Goal: Transaction & Acquisition: Obtain resource

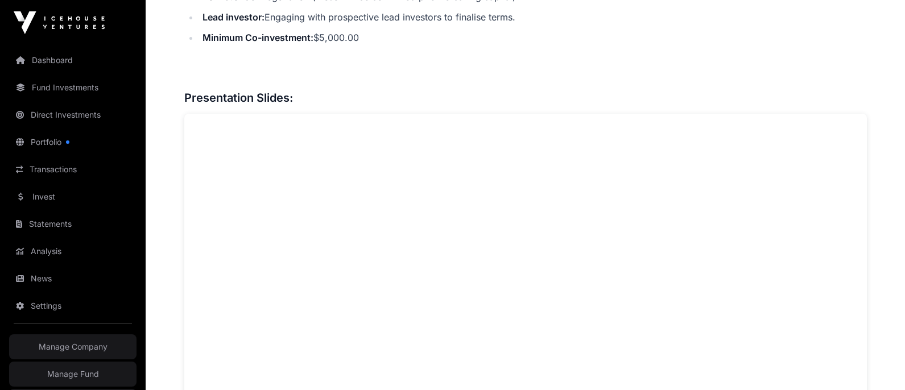
scroll to position [787, 0]
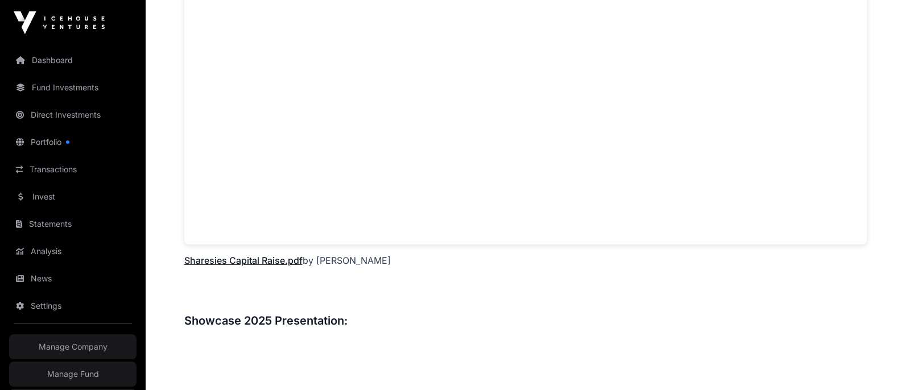
scroll to position [1048, 0]
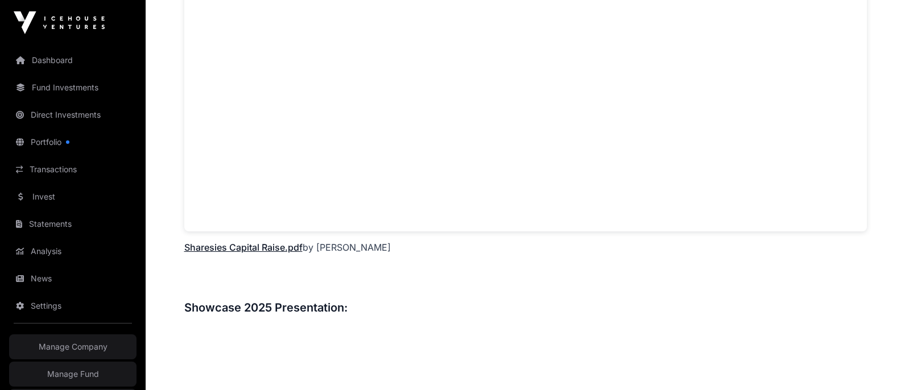
scroll to position [1070, 0]
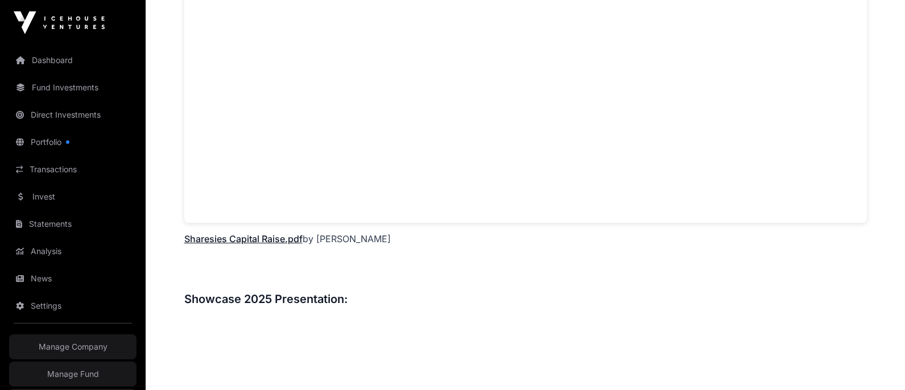
click at [406, 229] on div "Overview: Sharesies is a fintech platform aspiring to be at the heart of wealth…" at bounding box center [525, 335] width 682 height 1755
click at [341, 222] on div "Overview: Sharesies is a fintech platform aspiring to be at the heart of wealth…" at bounding box center [525, 335] width 682 height 1755
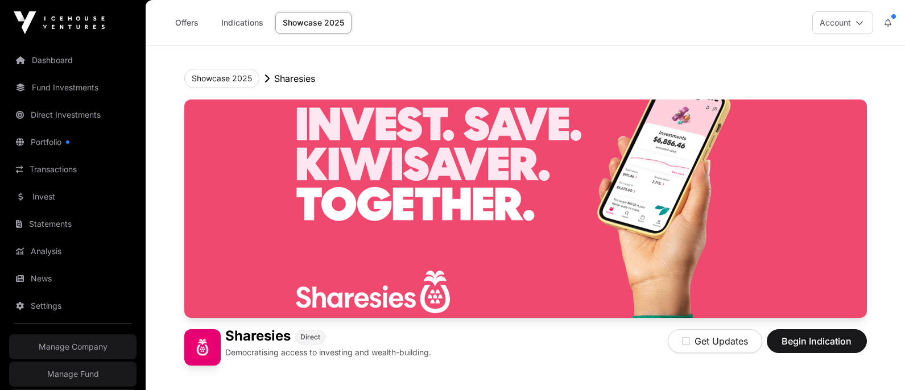
scroll to position [1070, 0]
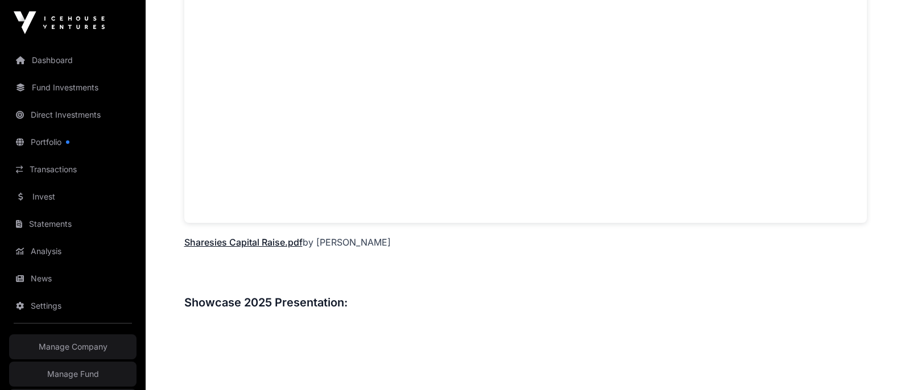
click at [255, 237] on link "Sharesies Capital Raise.pdf" at bounding box center [243, 242] width 118 height 11
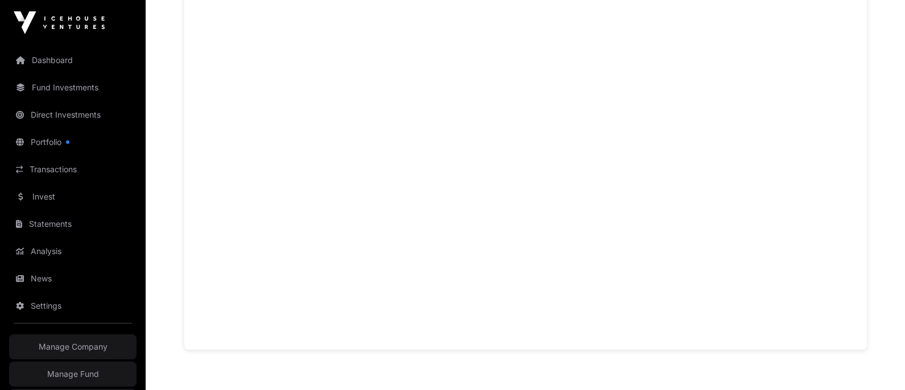
scroll to position [943, 0]
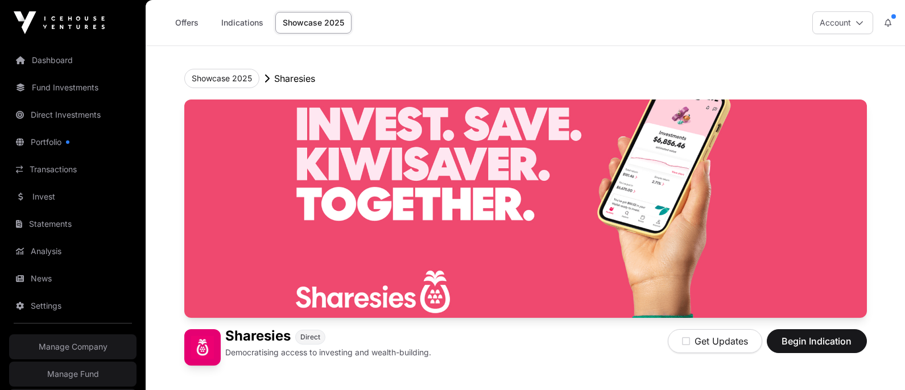
scroll to position [943, 0]
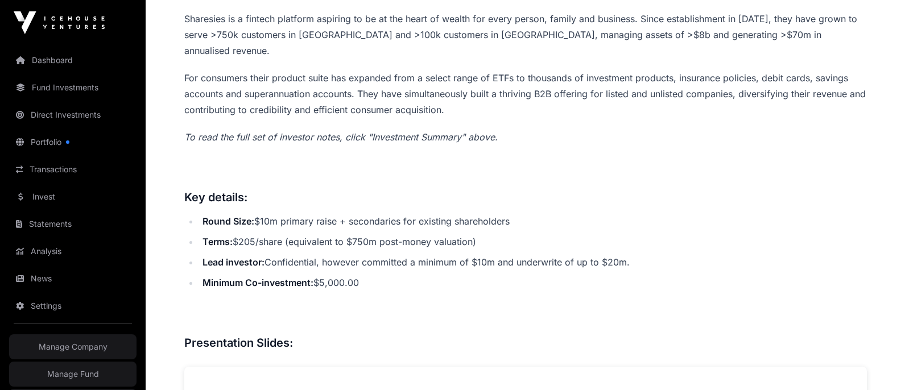
scroll to position [538, 0]
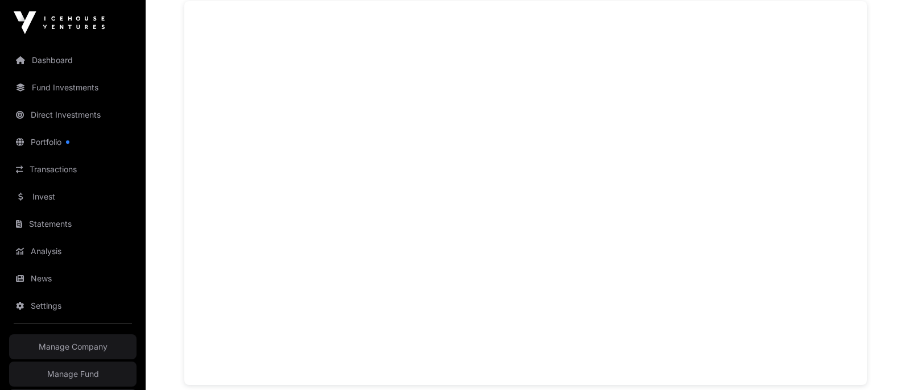
scroll to position [964, 0]
